Goal: Task Accomplishment & Management: Use online tool/utility

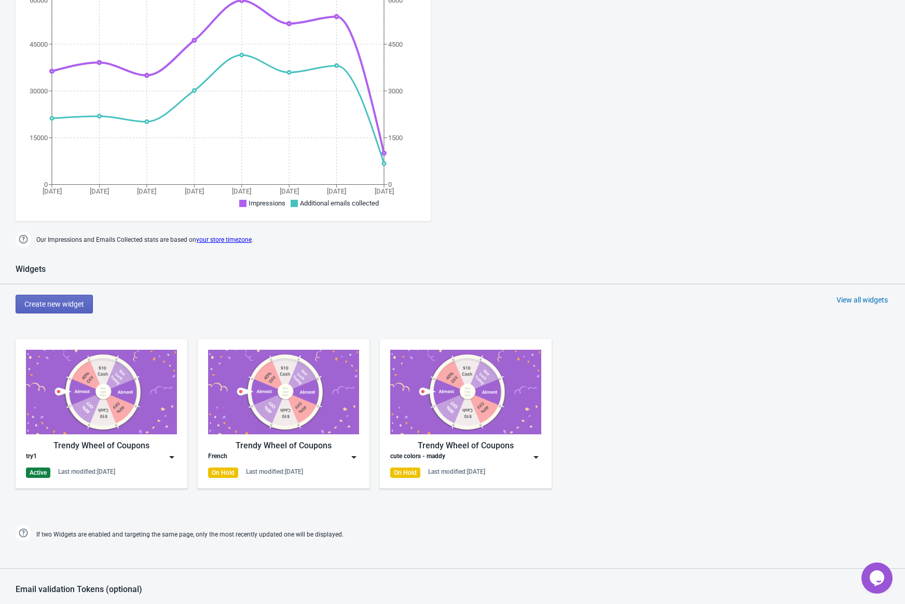
scroll to position [244, 0]
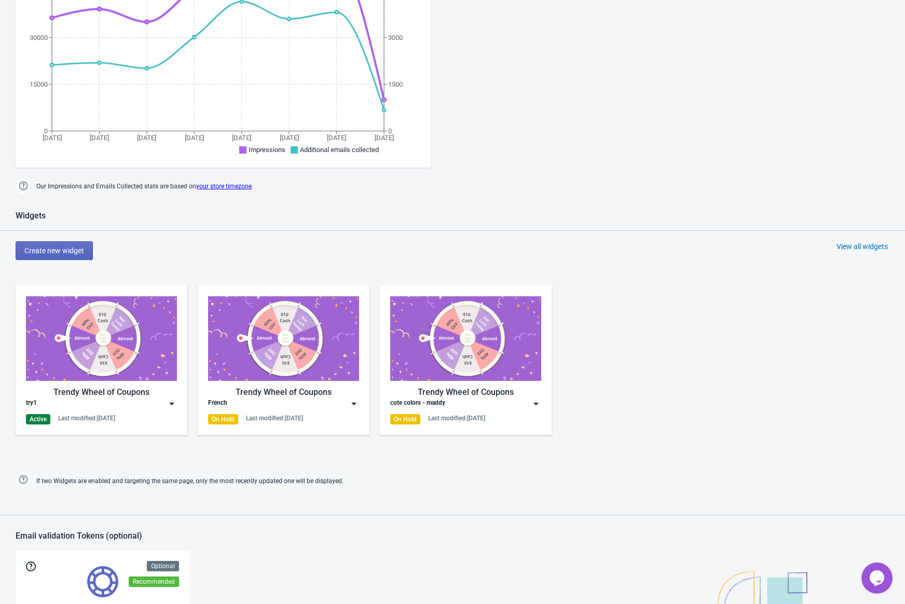
click at [115, 354] on img at bounding box center [101, 338] width 151 height 85
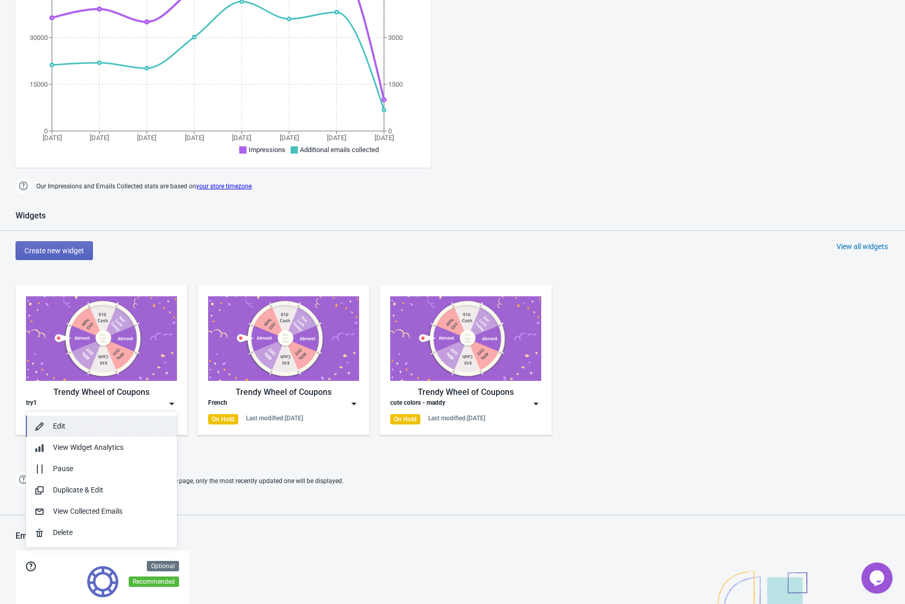
click at [64, 426] on div "Edit" at bounding box center [111, 426] width 116 height 11
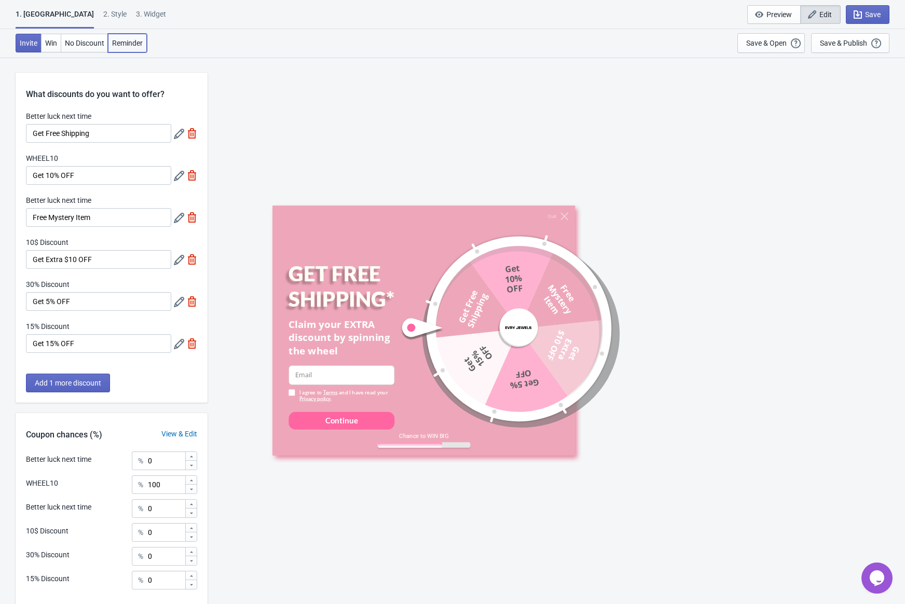
click at [134, 42] on span "Reminder" at bounding box center [127, 43] width 31 height 8
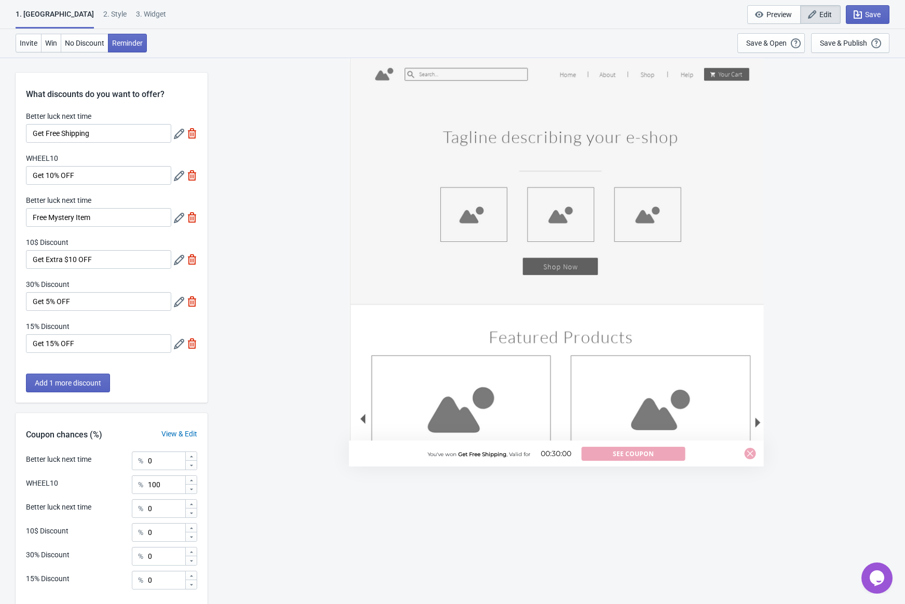
click at [103, 15] on div "2 . Style" at bounding box center [114, 18] width 23 height 18
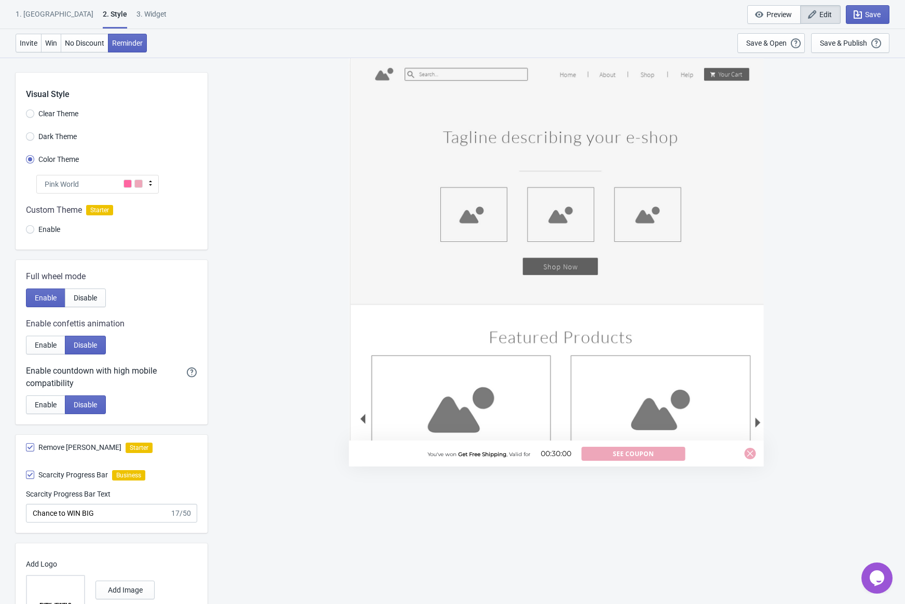
click at [136, 18] on div "3. Widget" at bounding box center [151, 18] width 30 height 18
select select "specificURL"
select select "once"
select select "middle_left"
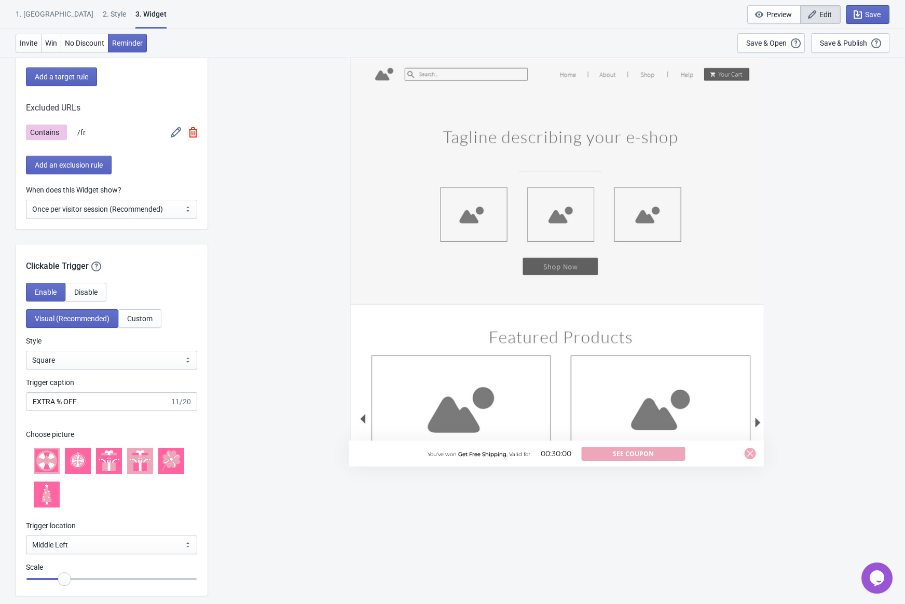
scroll to position [1027, 0]
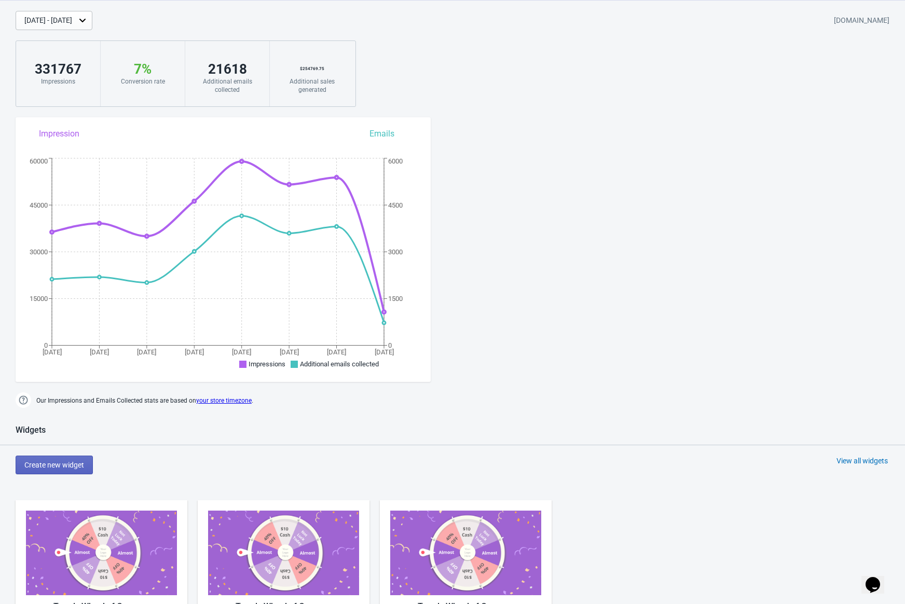
click at [130, 544] on img at bounding box center [101, 553] width 151 height 85
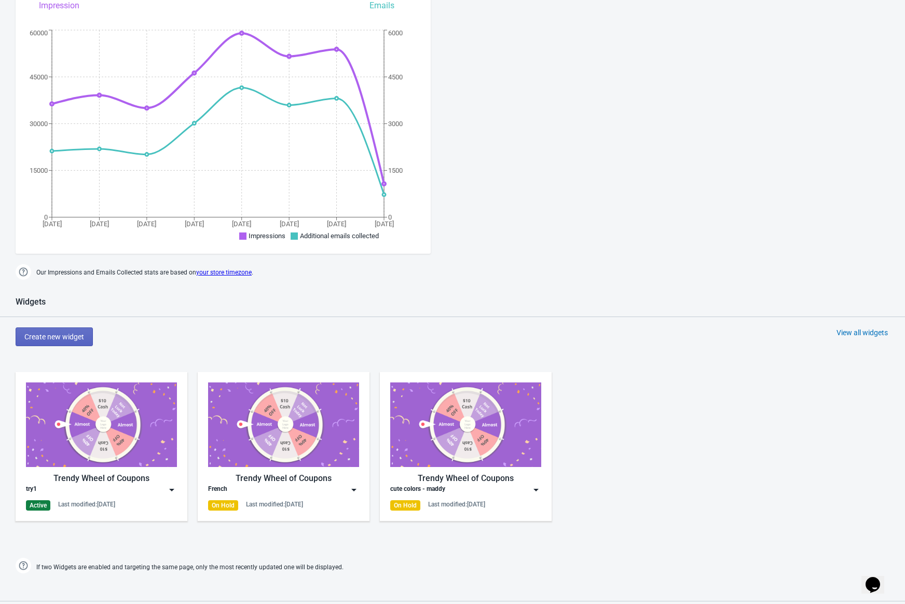
scroll to position [212, 0]
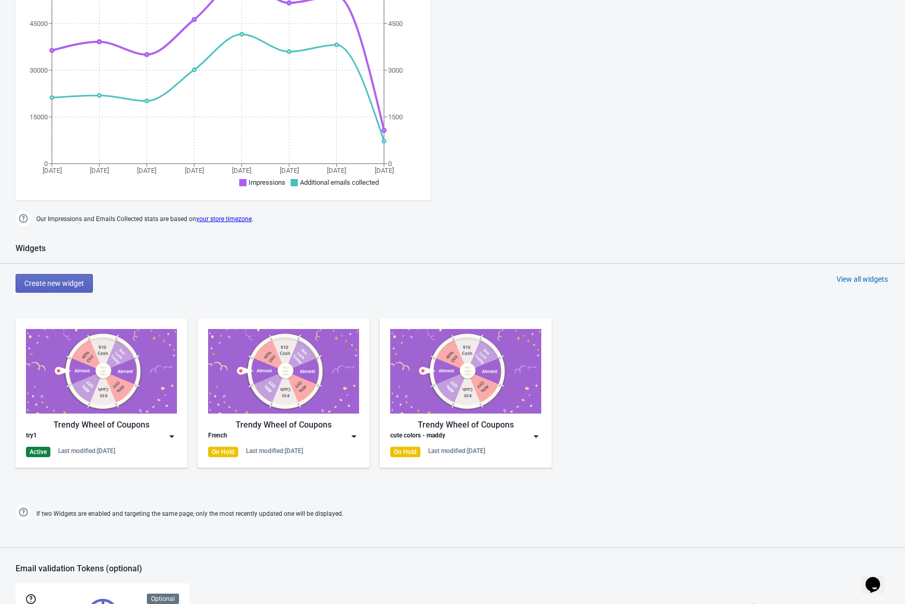
click at [122, 403] on img at bounding box center [101, 371] width 151 height 85
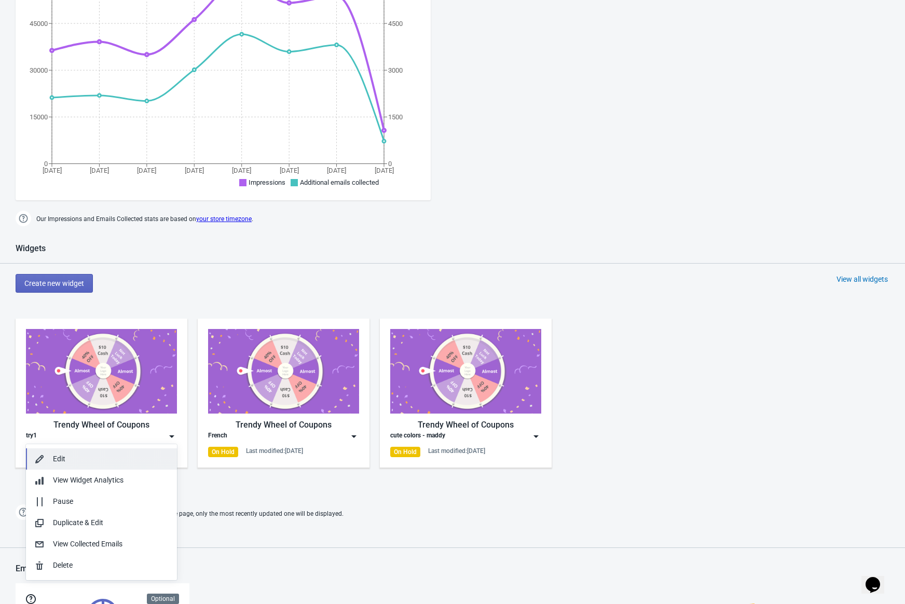
click at [54, 457] on div "Edit" at bounding box center [111, 458] width 116 height 11
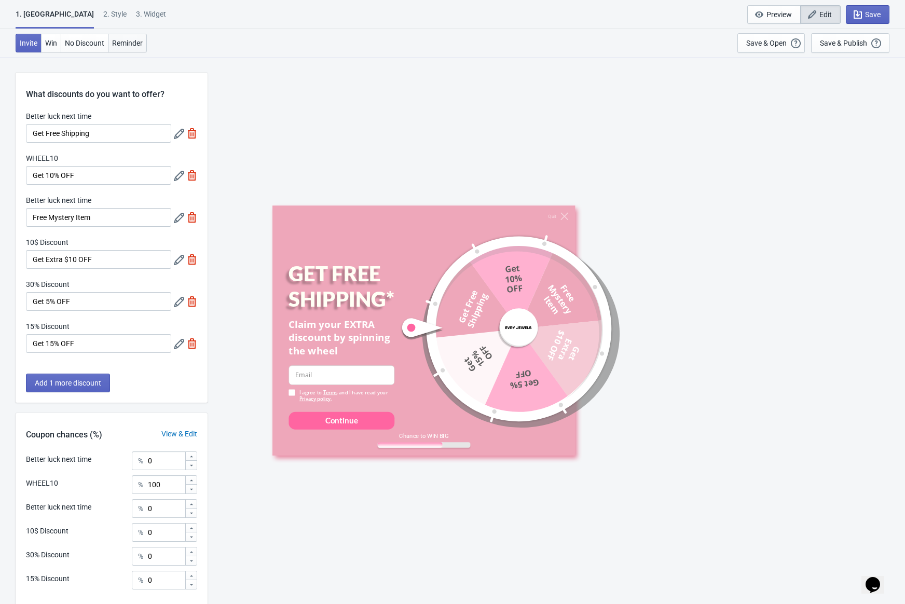
click at [140, 49] on button "Reminder" at bounding box center [127, 43] width 39 height 19
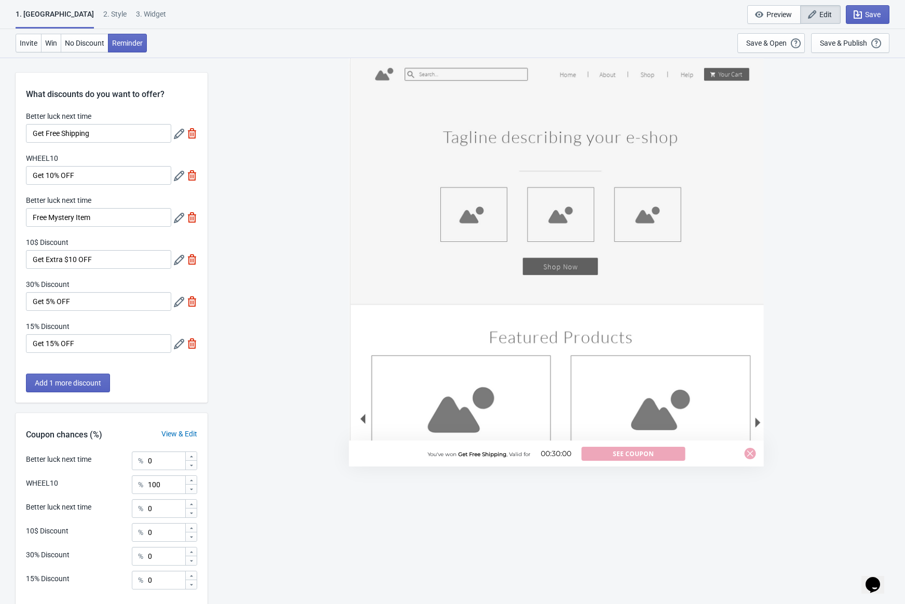
click at [136, 19] on div "3. Widget" at bounding box center [151, 18] width 30 height 18
select select "specificURL"
select select "once"
select select "middle_left"
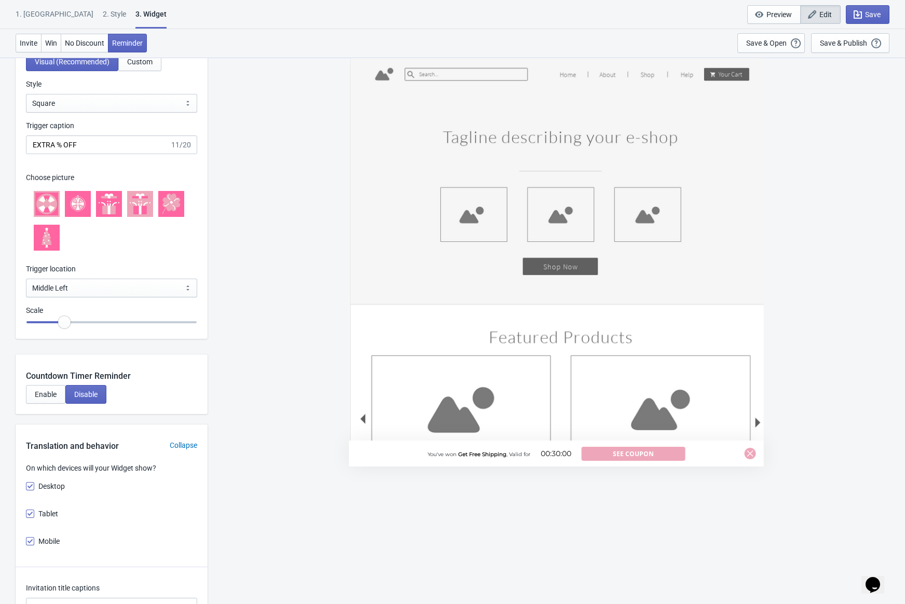
scroll to position [1259, 0]
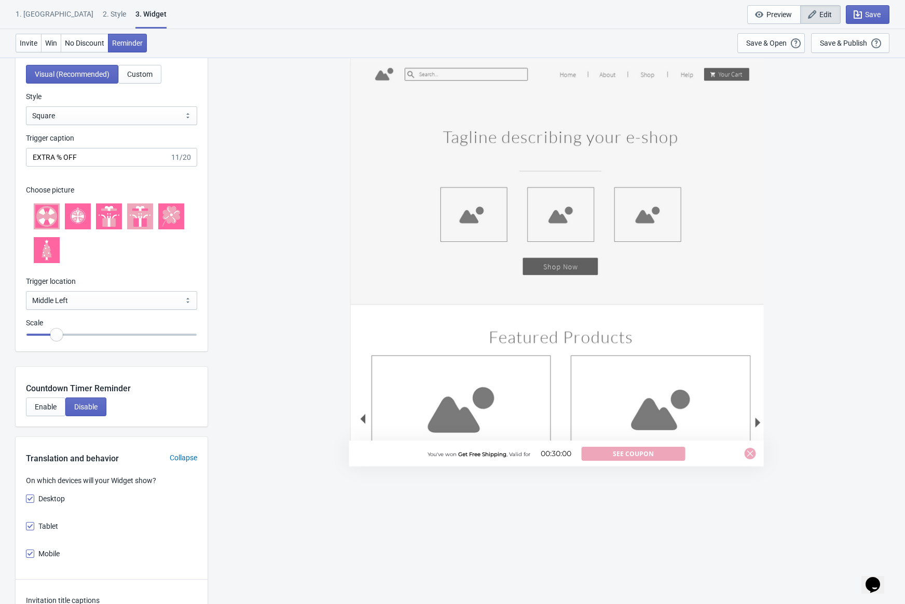
drag, startPoint x: 62, startPoint y: 337, endPoint x: 54, endPoint y: 339, distance: 7.9
click at [54, 339] on input "range" at bounding box center [111, 334] width 171 height 19
drag, startPoint x: 56, startPoint y: 336, endPoint x: 47, endPoint y: 342, distance: 10.8
type input "0.6"
click at [47, 342] on input "range" at bounding box center [111, 334] width 171 height 19
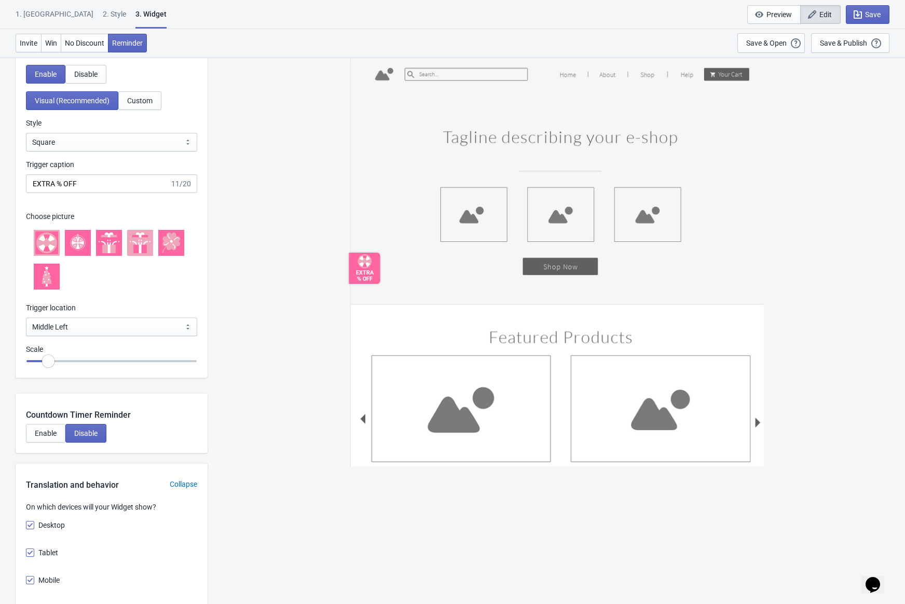
scroll to position [1114, 0]
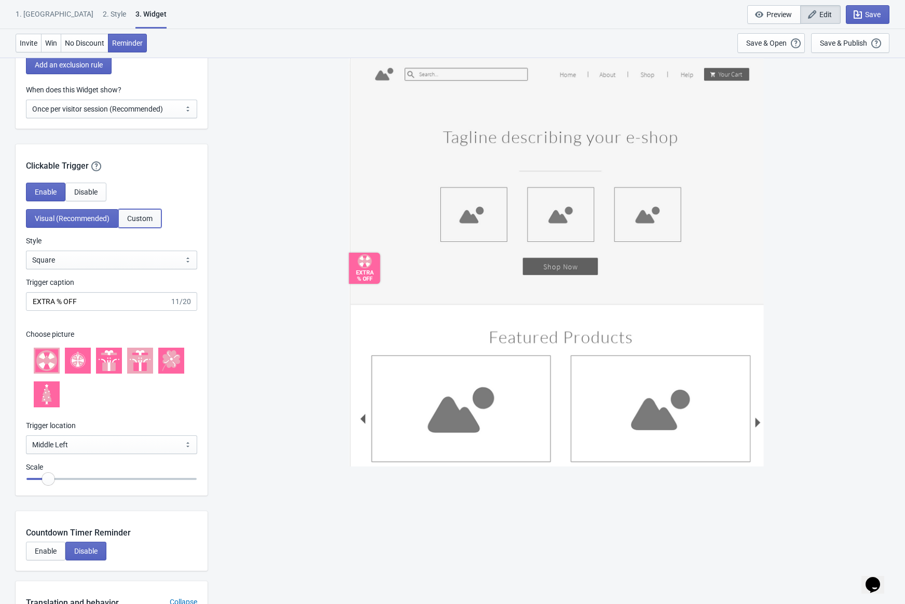
click at [151, 219] on span "Custom" at bounding box center [139, 218] width 25 height 8
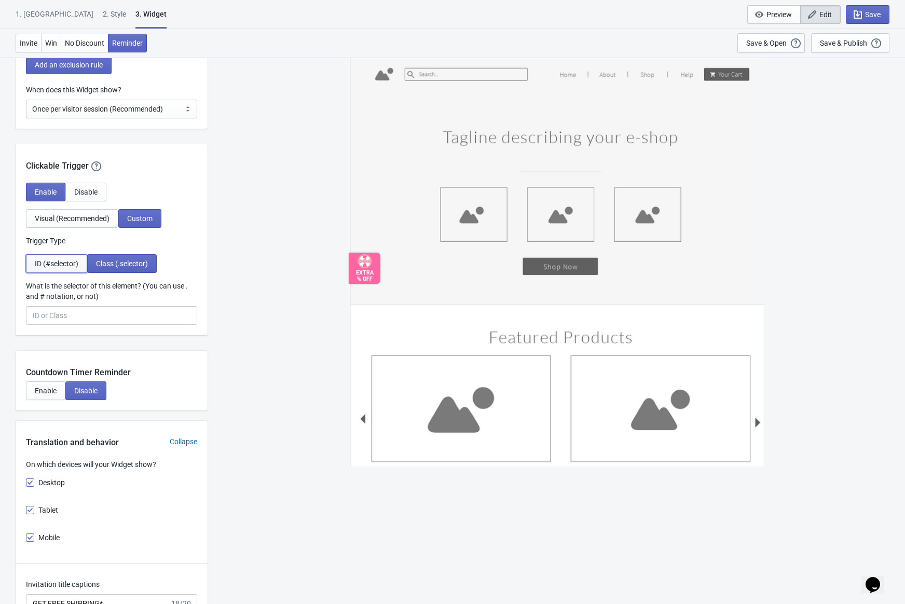
click at [71, 266] on span "ID (#selector)" at bounding box center [57, 263] width 44 height 8
click at [115, 264] on span "Class (.selector)" at bounding box center [122, 263] width 52 height 8
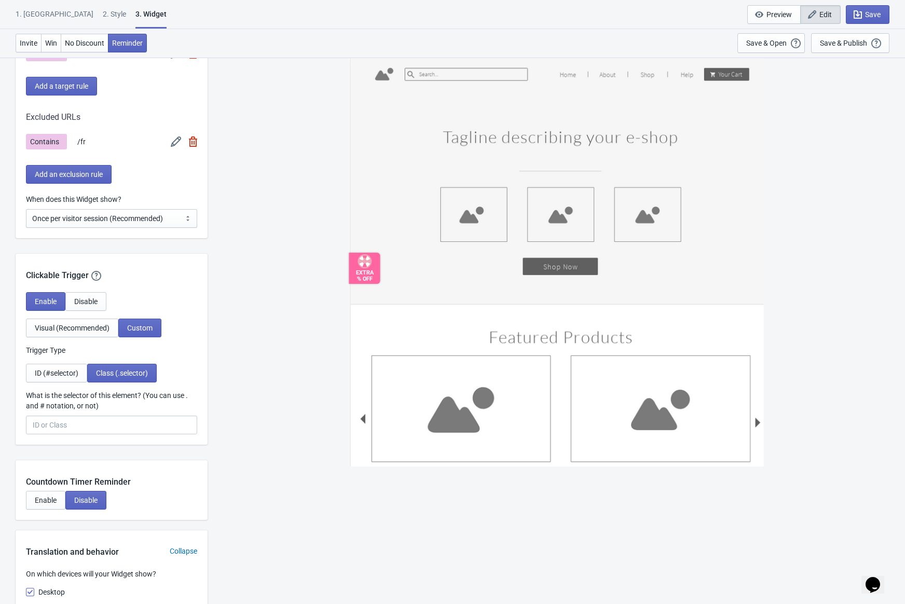
scroll to position [960, 0]
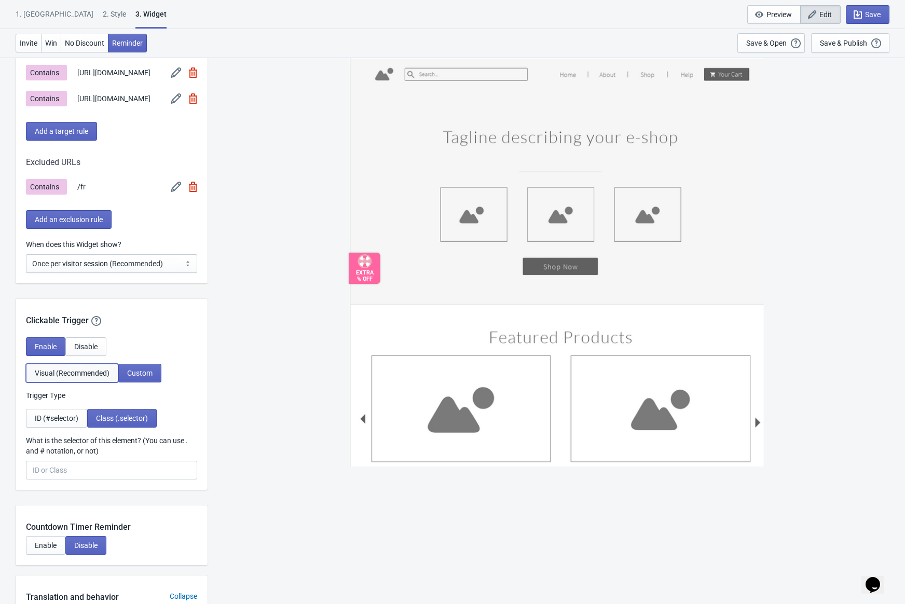
click at [93, 367] on button "Visual (Recommended)" at bounding box center [72, 373] width 92 height 19
select select "middle_left"
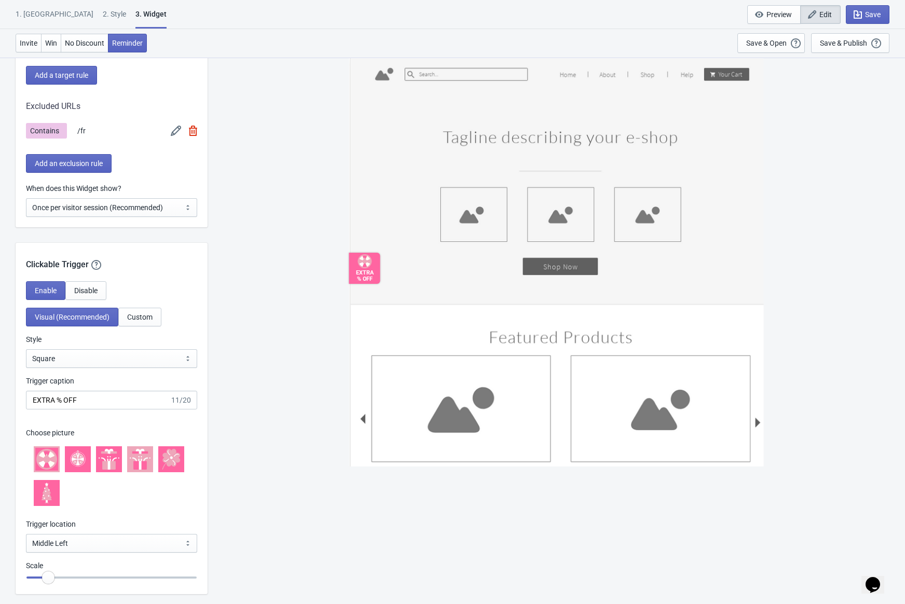
scroll to position [1023, 0]
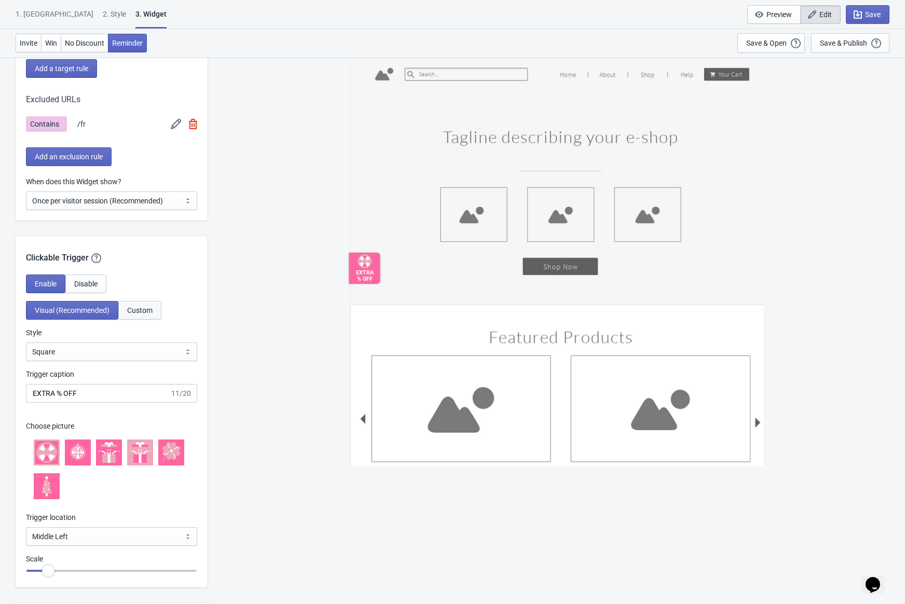
click at [156, 308] on button "Custom" at bounding box center [139, 310] width 43 height 19
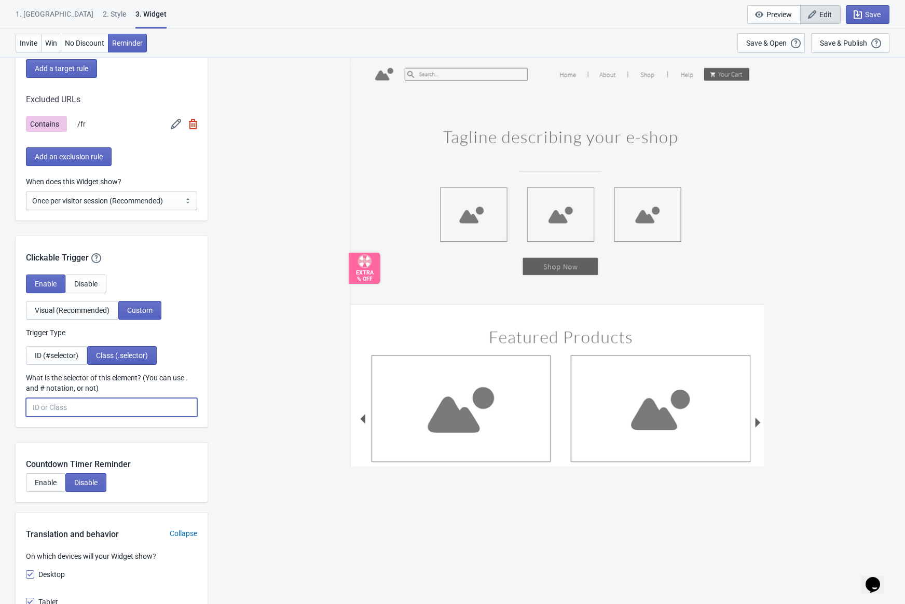
click at [95, 411] on input "What is the selector of this element? (You can use . and # notation, or not)" at bounding box center [111, 407] width 171 height 19
type input "tada"
click at [367, 453] on div "EXTRA % OFF" at bounding box center [556, 261] width 415 height 409
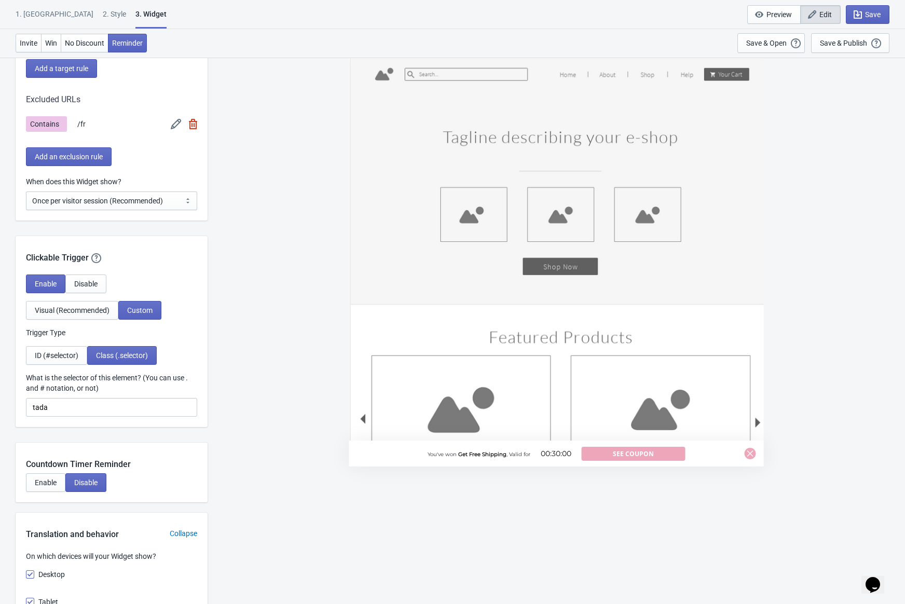
click at [397, 466] on div "You've won Get Free Shipping , Valid for 00:30:00 See Coupon" at bounding box center [556, 454] width 415 height 26
click at [405, 323] on div "You've won Get Free Shipping , Valid for 00:30:00 See Coupon" at bounding box center [556, 261] width 415 height 409
click at [235, 370] on div "You've won Get Free Shipping , Valid for 00:30:00 See Coupon" at bounding box center [556, 330] width 687 height 546
click at [82, 418] on div "Enable Disable Visual (Recommended) Custom Trigger Type ID (#selector) Class (.…" at bounding box center [112, 350] width 192 height 153
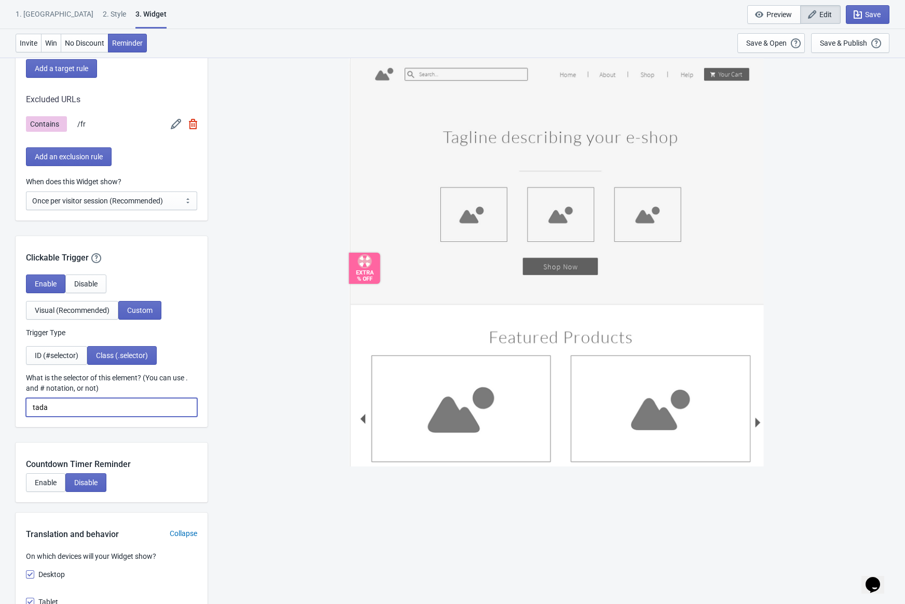
click at [92, 409] on input "tada" at bounding box center [111, 407] width 171 height 19
click at [465, 409] on div "EXTRA % OFF" at bounding box center [556, 261] width 415 height 409
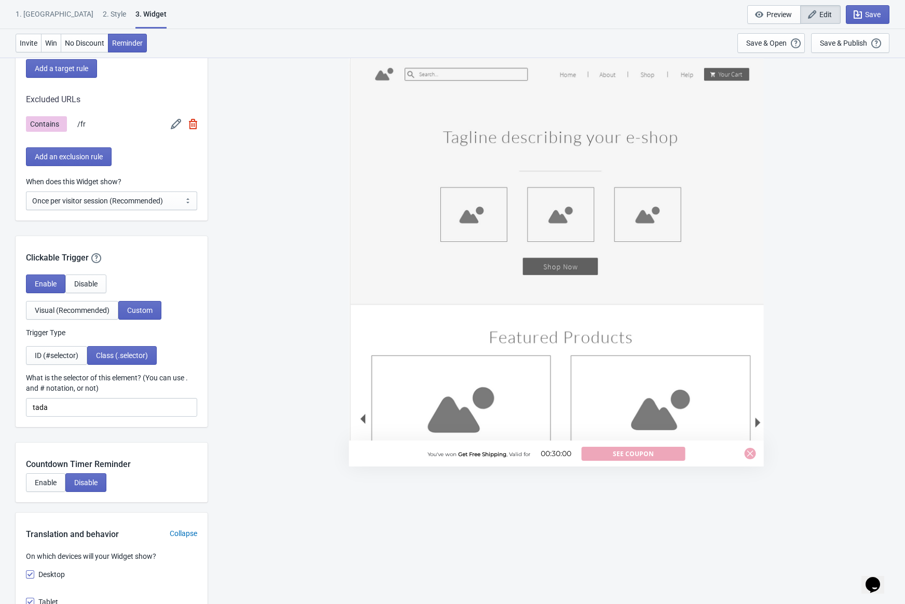
click at [279, 334] on div "You've won Get Free Shipping , Valid for 00:30:00 See Coupon" at bounding box center [556, 330] width 687 height 546
click at [409, 379] on div "You've won Get Free Shipping , Valid for 00:30:00 See Coupon" at bounding box center [556, 261] width 415 height 409
click at [434, 428] on div "You've won Get Free Shipping , Valid for 00:30:00 See Coupon" at bounding box center [556, 261] width 415 height 409
click at [466, 468] on div "You've won Get Free Shipping , Valid for 00:30:00 See Coupon" at bounding box center [556, 330] width 687 height 546
click at [491, 449] on div "You've won Get Free Shipping , Valid for 00:30:00" at bounding box center [505, 453] width 154 height 11
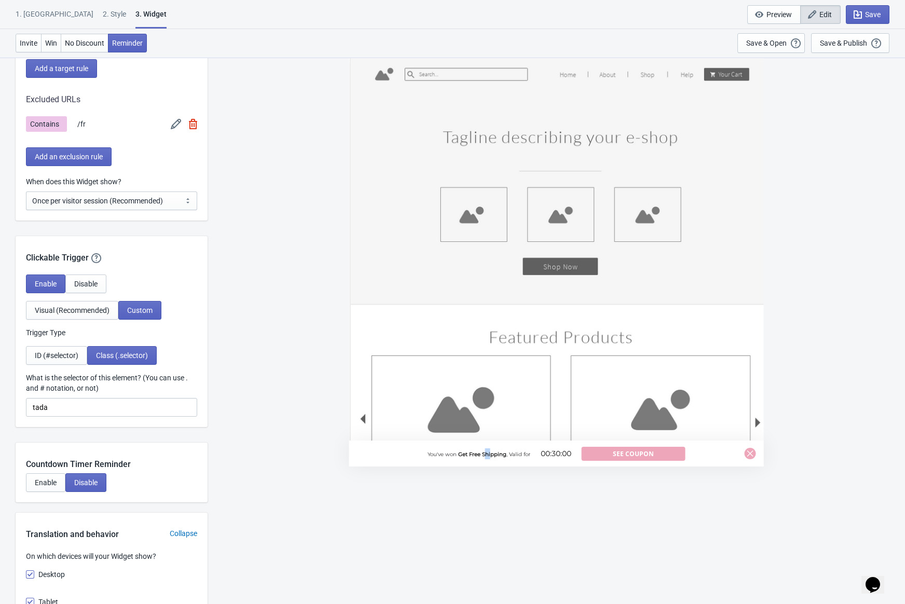
click at [628, 462] on div "You've won Get Free Shipping , Valid for 00:30:00 See Coupon" at bounding box center [556, 454] width 415 height 26
click at [630, 458] on button "See Coupon" at bounding box center [634, 454] width 104 height 14
drag, startPoint x: 611, startPoint y: 563, endPoint x: 430, endPoint y: 443, distance: 217.2
click at [610, 561] on div "You've won Get Free Shipping , Valid for 00:30:00 See Coupon" at bounding box center [556, 330] width 687 height 546
click at [304, 314] on div "You've won Get Free Shipping , Valid for 00:30:00 See Coupon" at bounding box center [556, 330] width 687 height 546
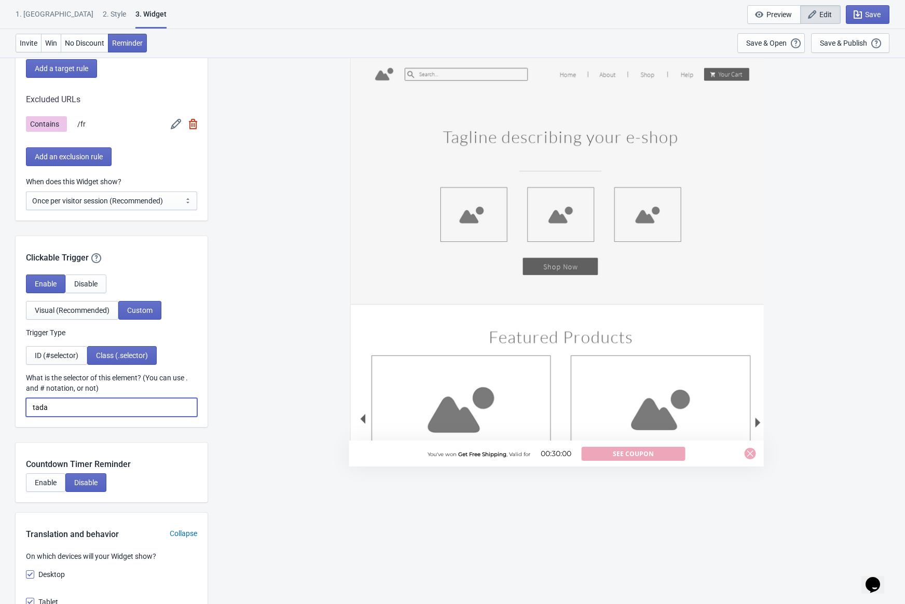
click at [93, 408] on input "tada" at bounding box center [111, 407] width 171 height 19
